Goal: Task Accomplishment & Management: Check status

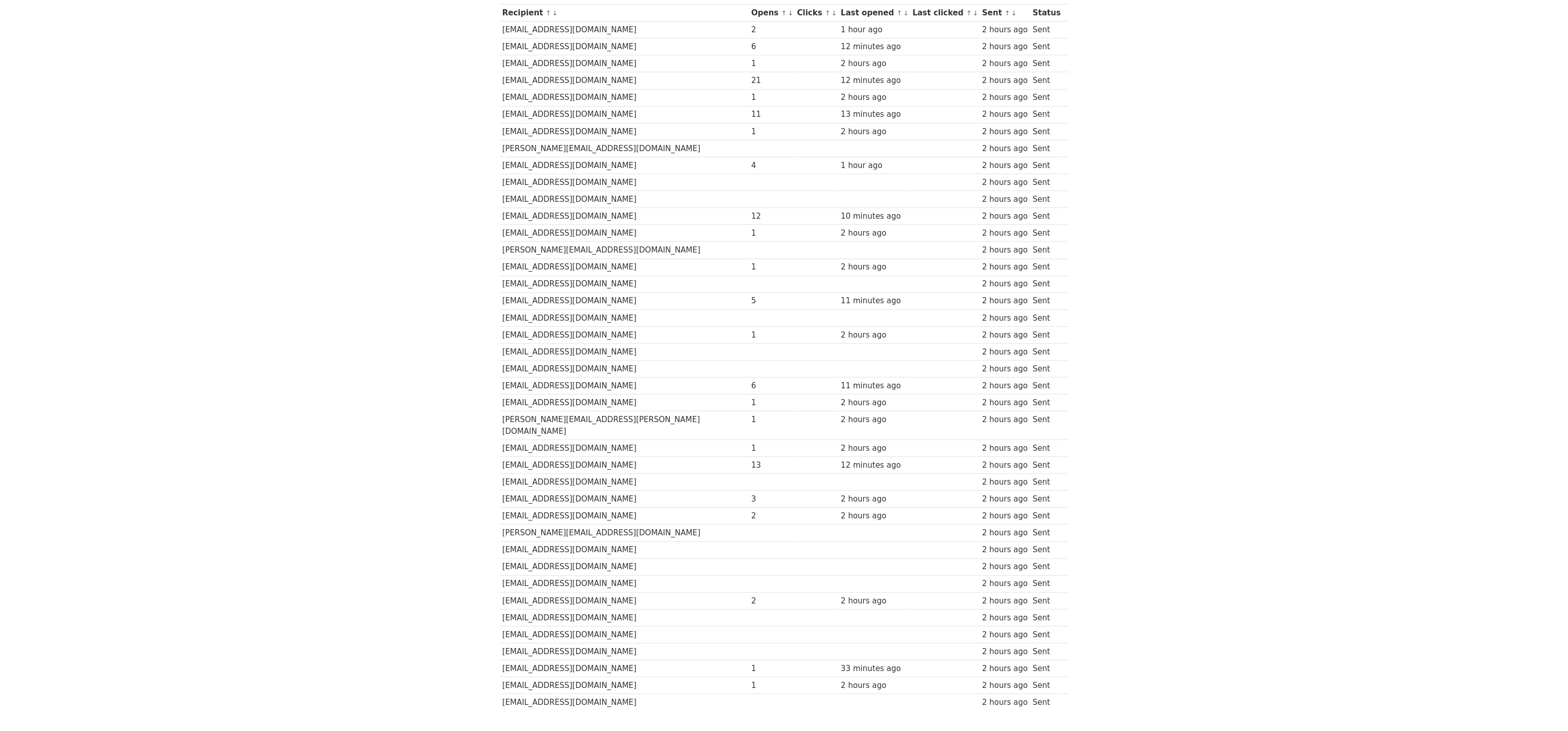
scroll to position [144, 0]
drag, startPoint x: 493, startPoint y: 2, endPoint x: 511, endPoint y: 53, distance: 54.1
click at [512, 53] on div at bounding box center [784, 365] width 1568 height 731
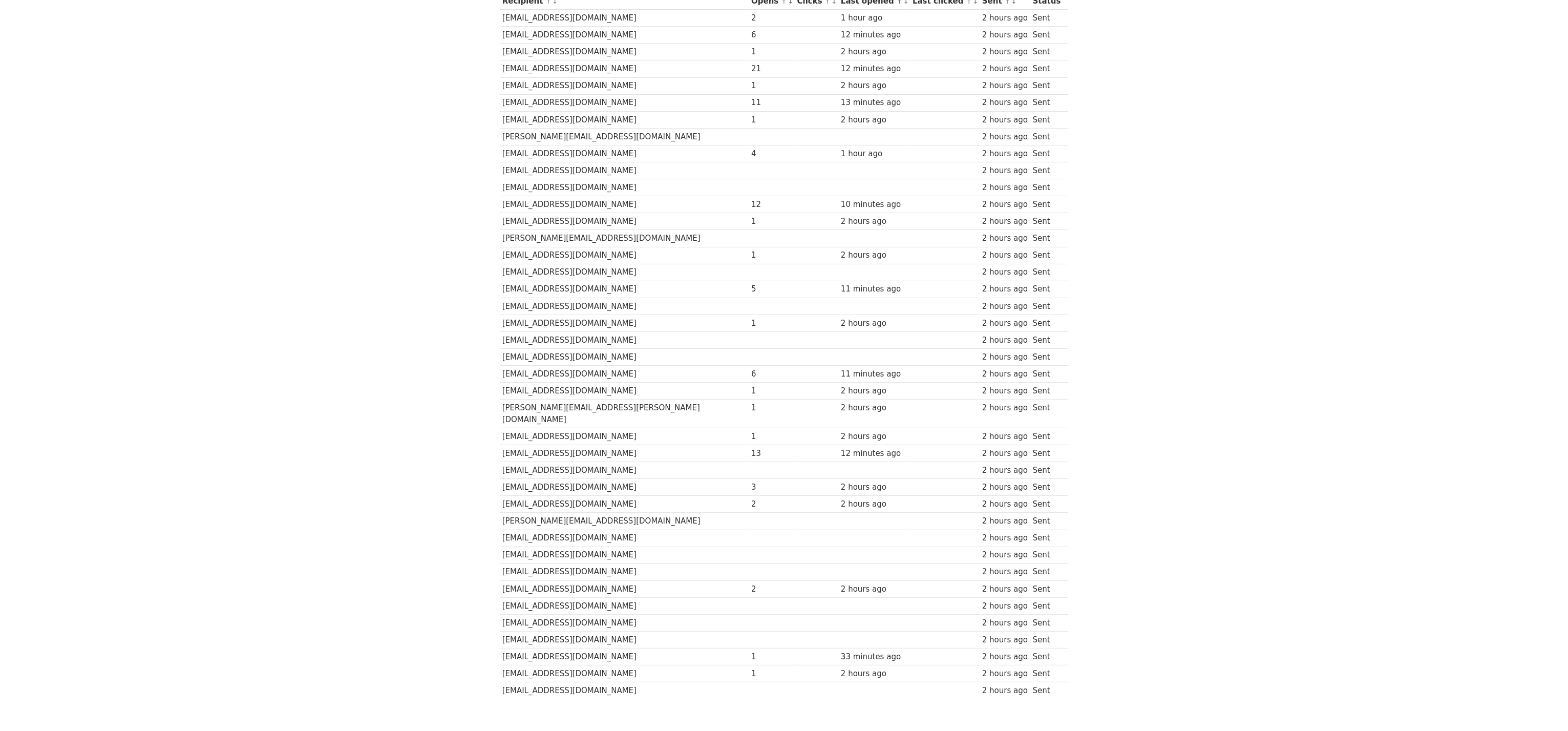
drag, startPoint x: 483, startPoint y: 7, endPoint x: 1081, endPoint y: 701, distance: 916.1
click at [781, 365] on div at bounding box center [784, 365] width 1568 height 731
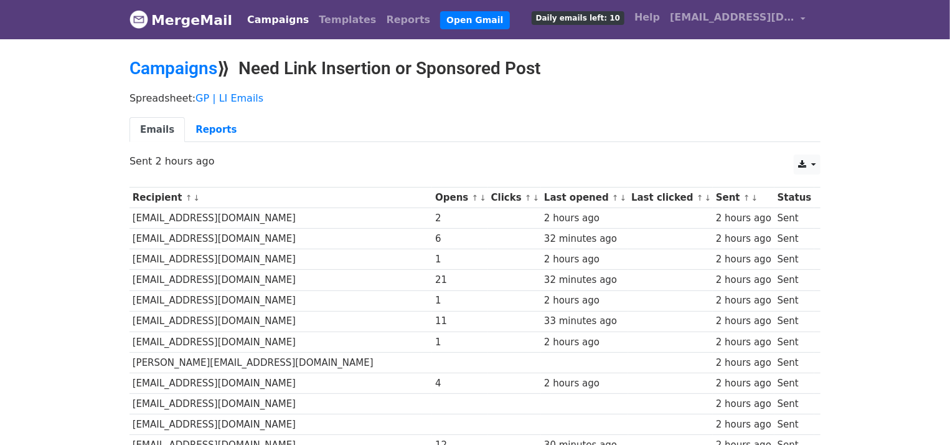
click at [208, 131] on link "Reports" at bounding box center [216, 130] width 62 height 26
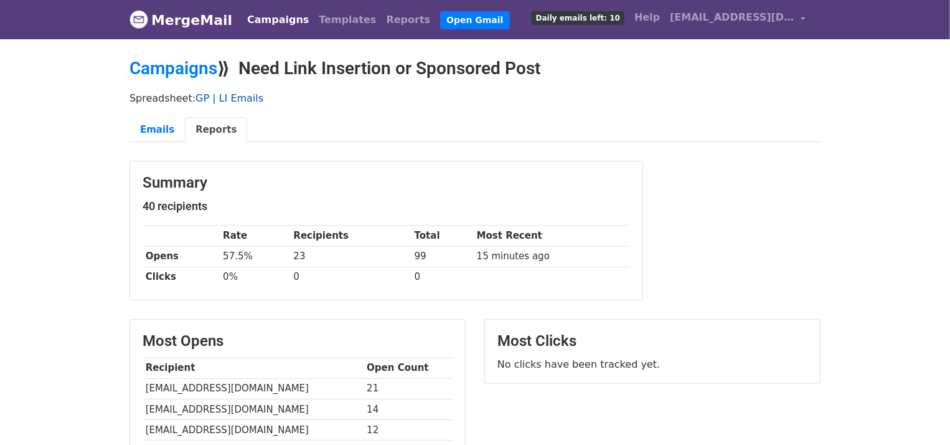
click at [220, 100] on link "GP | LI Emails" at bounding box center [230, 98] width 68 height 12
